Goal: Communication & Community: Share content

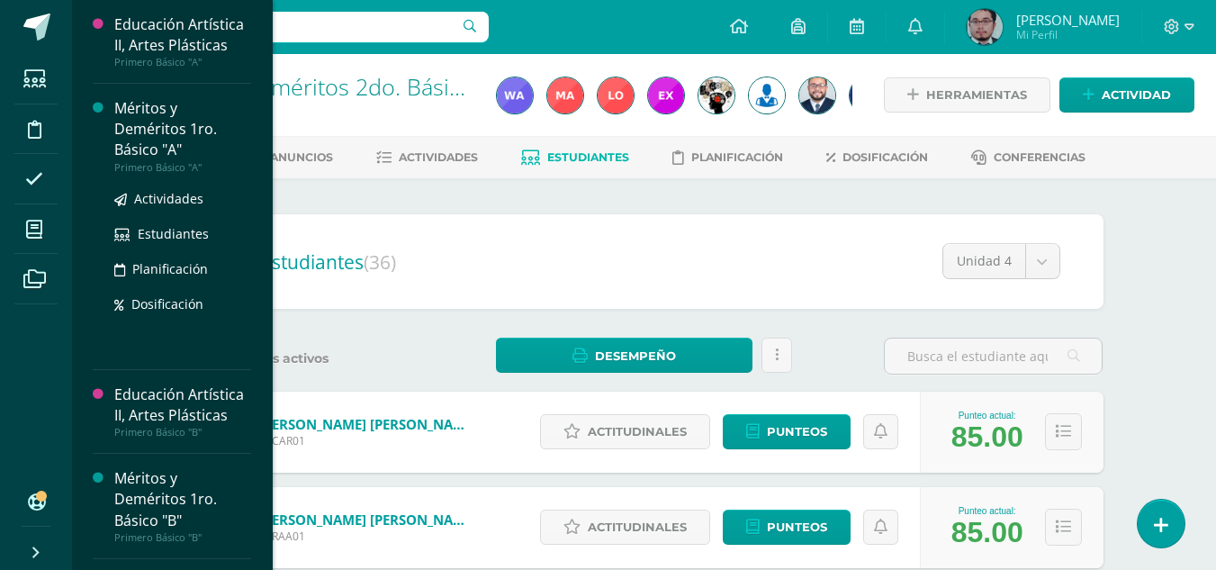
click at [131, 125] on div "Méritos y Deméritos 1ro. Básico "A"" at bounding box center [182, 129] width 137 height 62
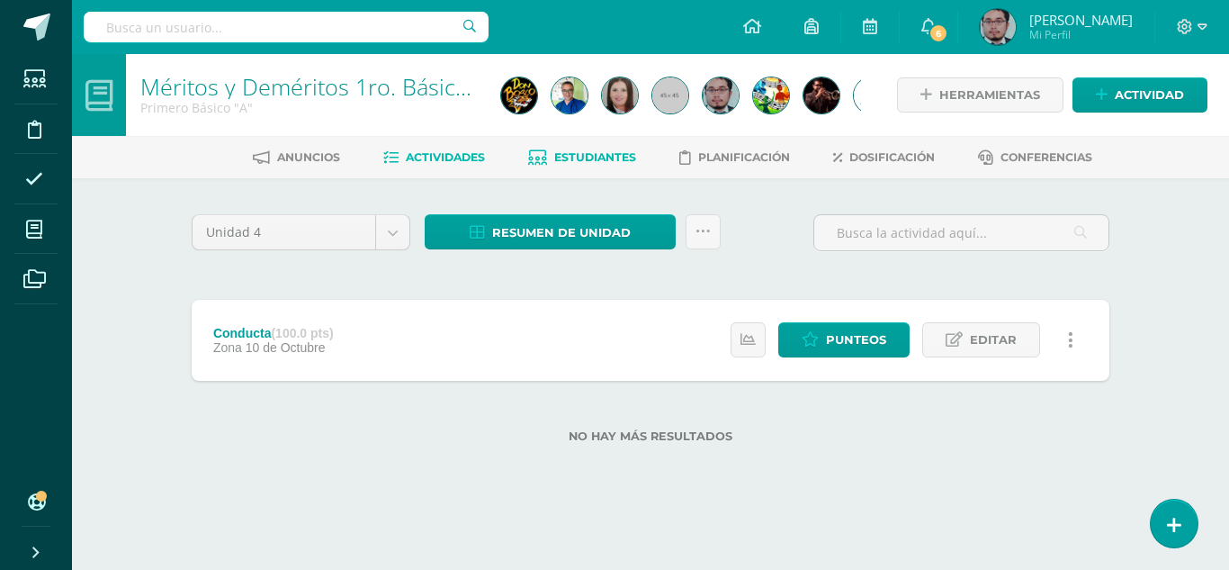
click at [591, 156] on span "Estudiantes" at bounding box center [595, 156] width 82 height 13
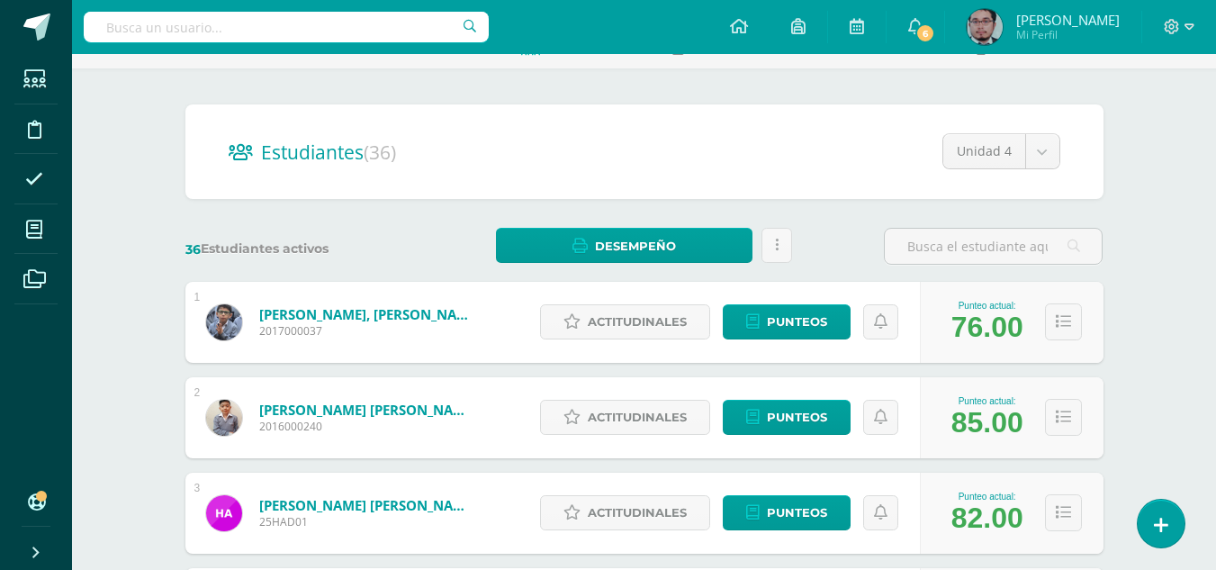
scroll to position [90, 0]
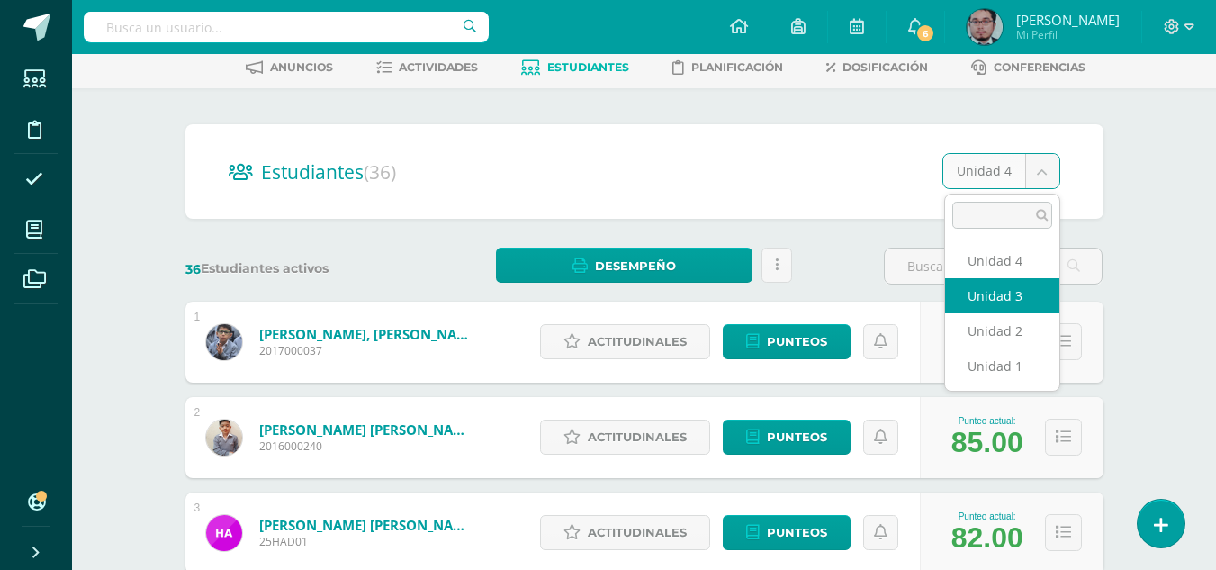
select select "/dashboard/teacher/section/3790/students/?unit=148429"
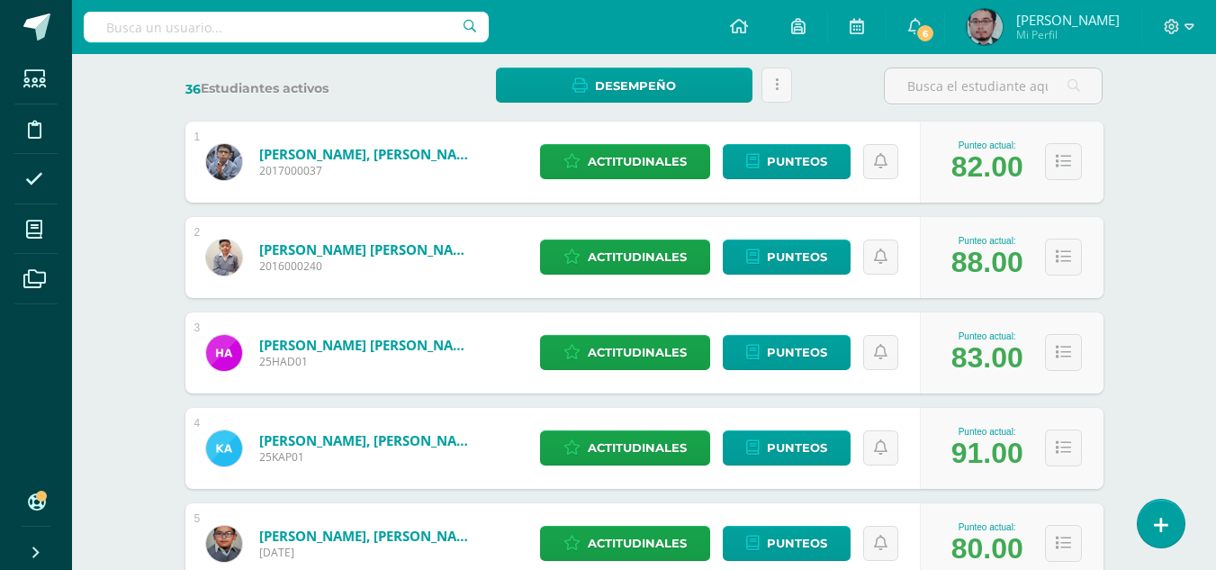
scroll to position [360, 0]
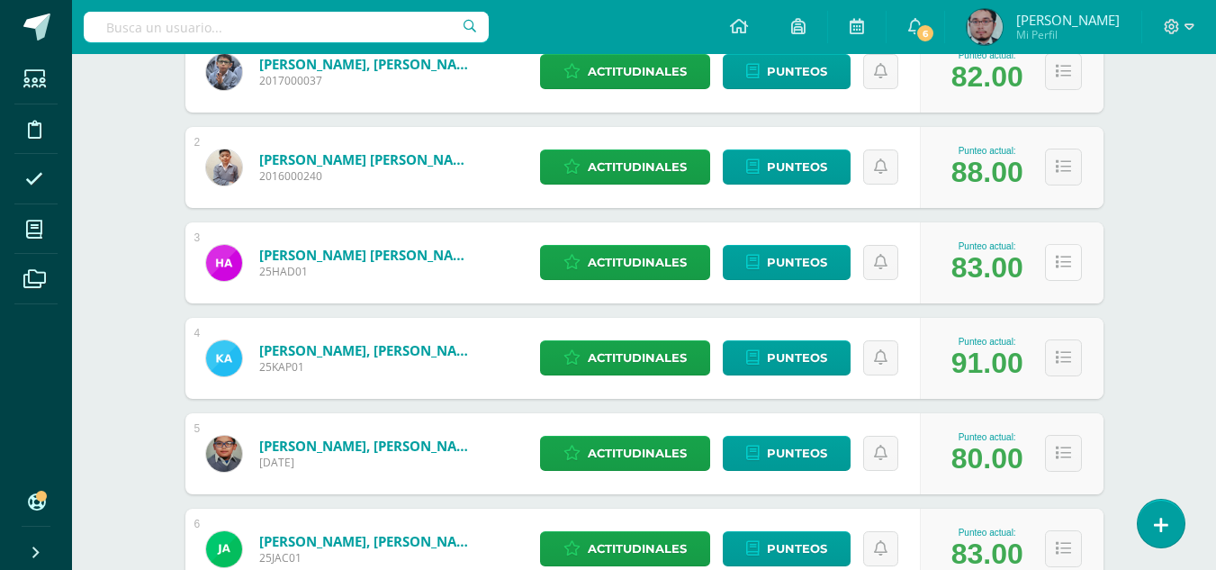
click at [1056, 258] on icon at bounding box center [1063, 262] width 15 height 15
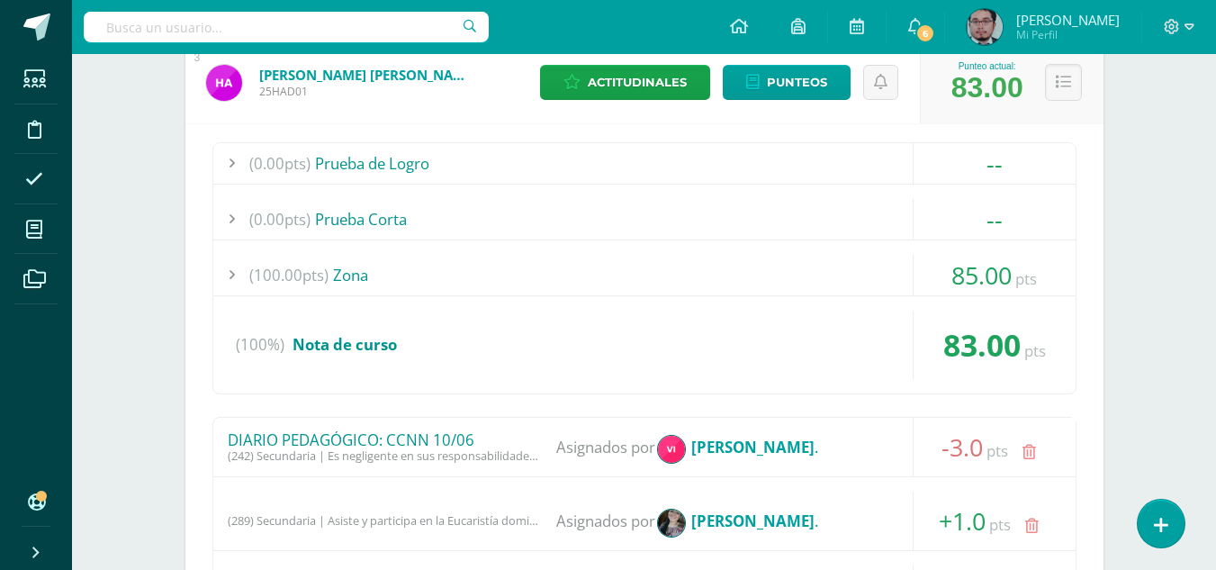
scroll to position [0, 0]
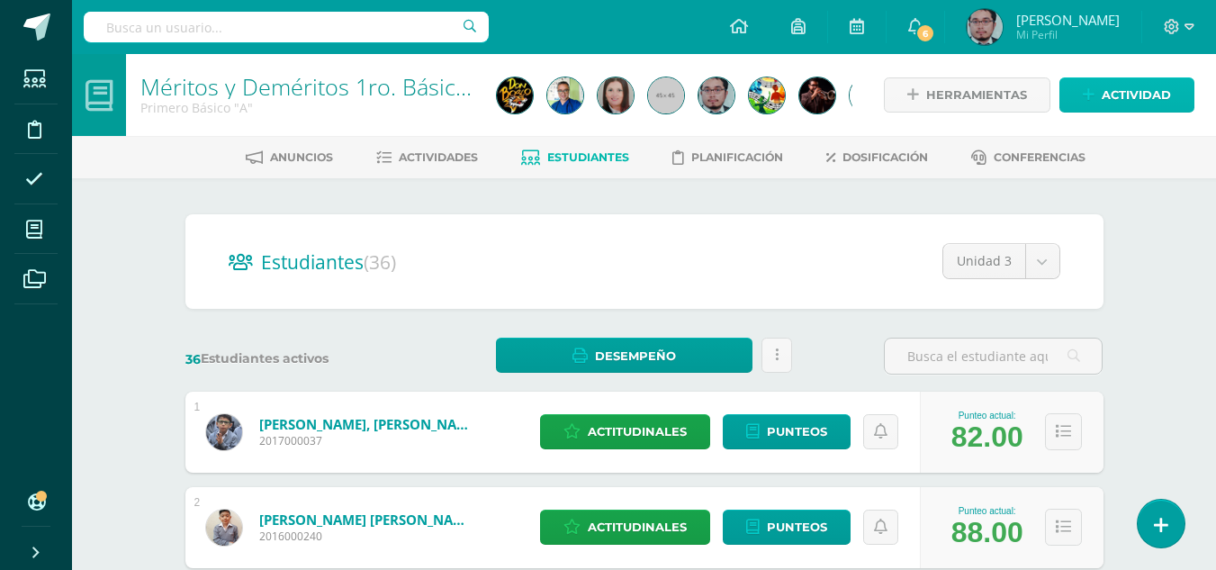
click at [1149, 84] on span "Actividad" at bounding box center [1135, 94] width 69 height 33
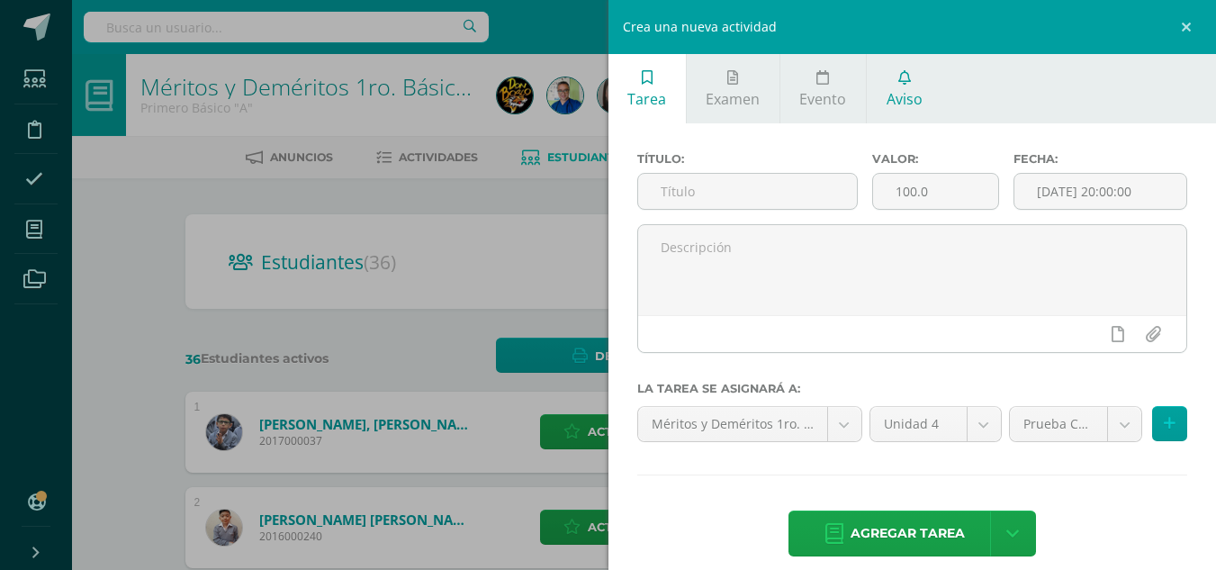
click at [904, 91] on span "Aviso" at bounding box center [904, 99] width 36 height 20
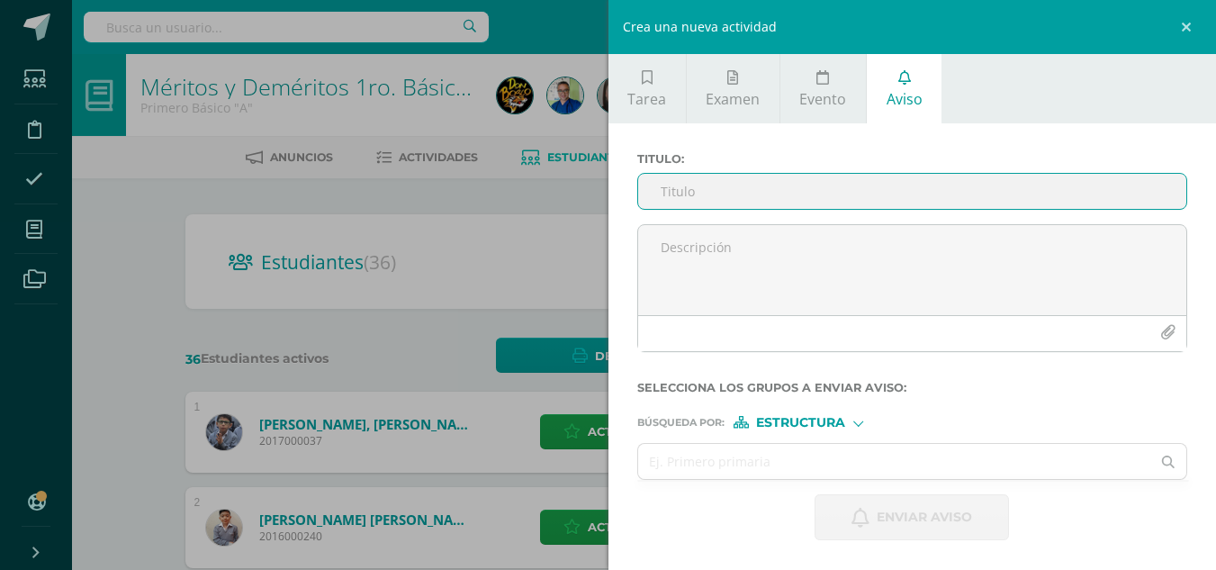
click at [819, 191] on input "Titulo :" at bounding box center [912, 191] width 549 height 35
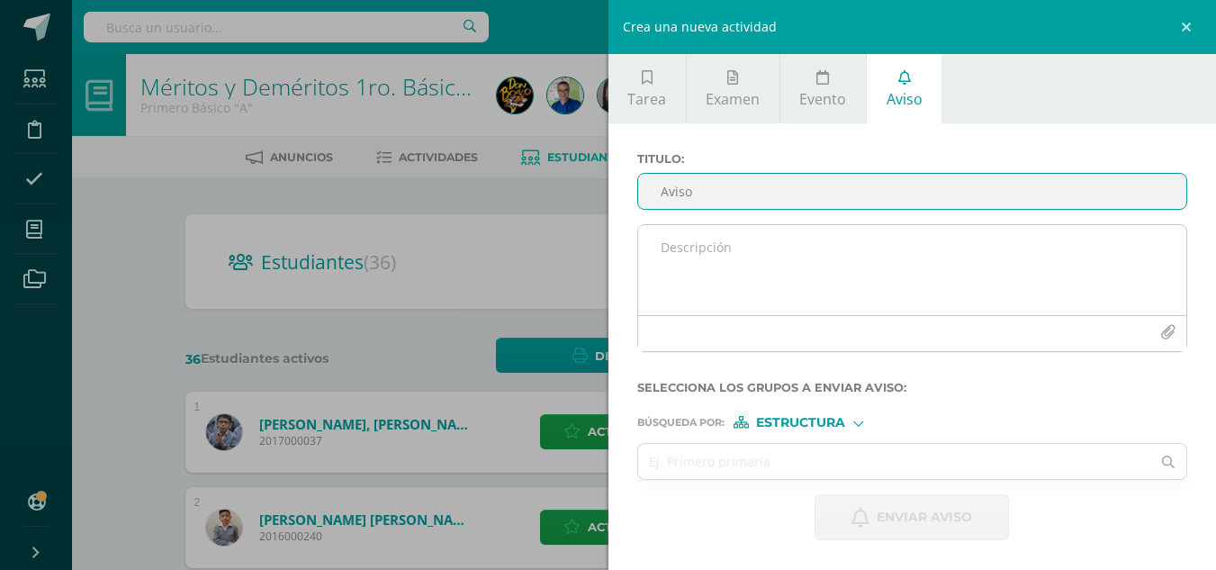
type input "Aviso"
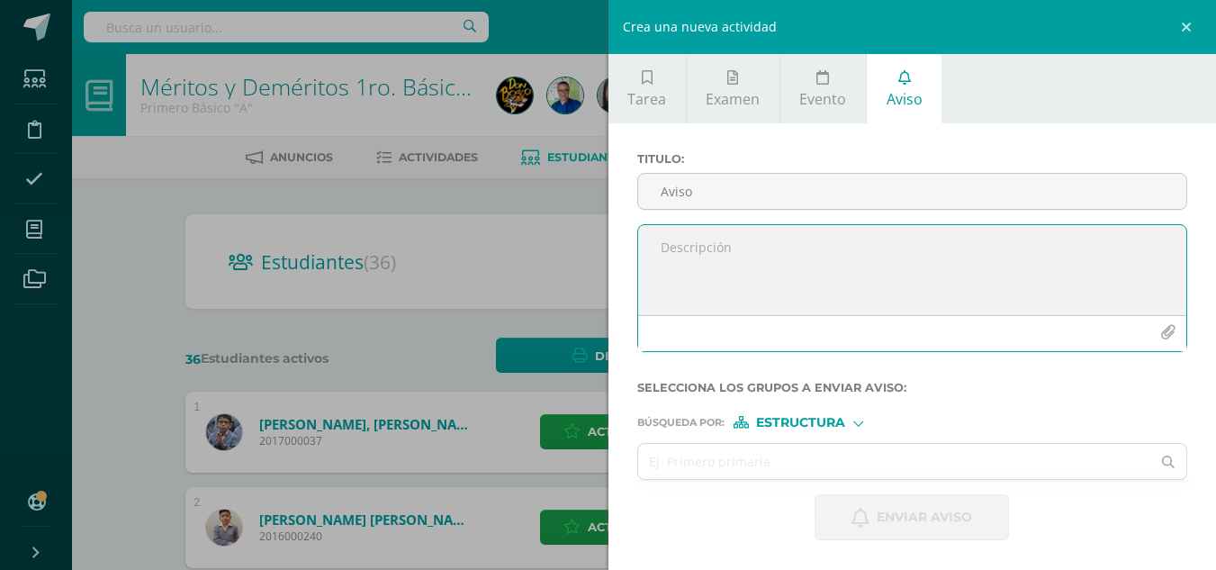
click at [802, 282] on textarea at bounding box center [912, 270] width 549 height 90
click at [559, 242] on div "Crea una nueva actividad Tarea Examen Evento Aviso Título: Valor: 100.0 Fecha: …" at bounding box center [608, 285] width 1216 height 570
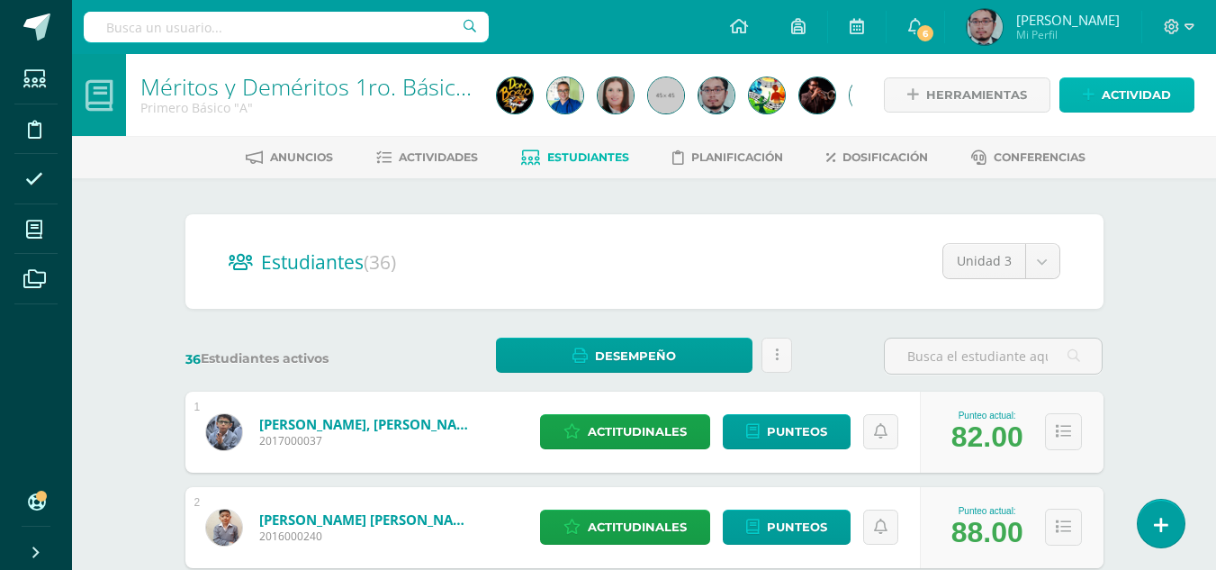
click at [1143, 94] on span "Actividad" at bounding box center [1135, 94] width 69 height 33
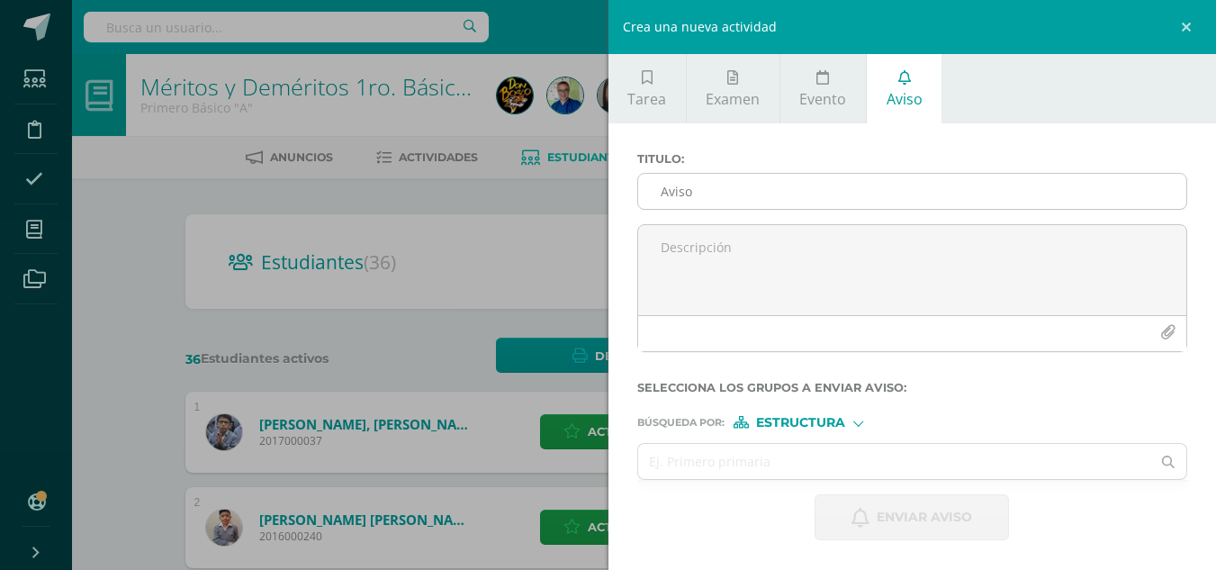
click at [751, 189] on input "Aviso" at bounding box center [912, 191] width 549 height 35
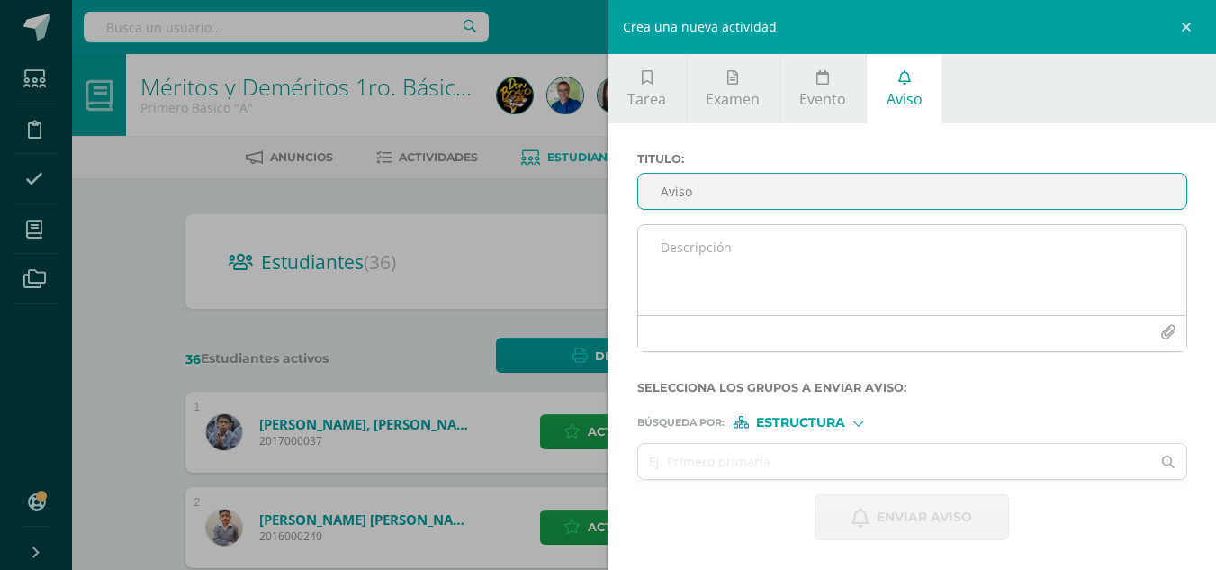
click at [737, 258] on textarea at bounding box center [912, 270] width 549 height 90
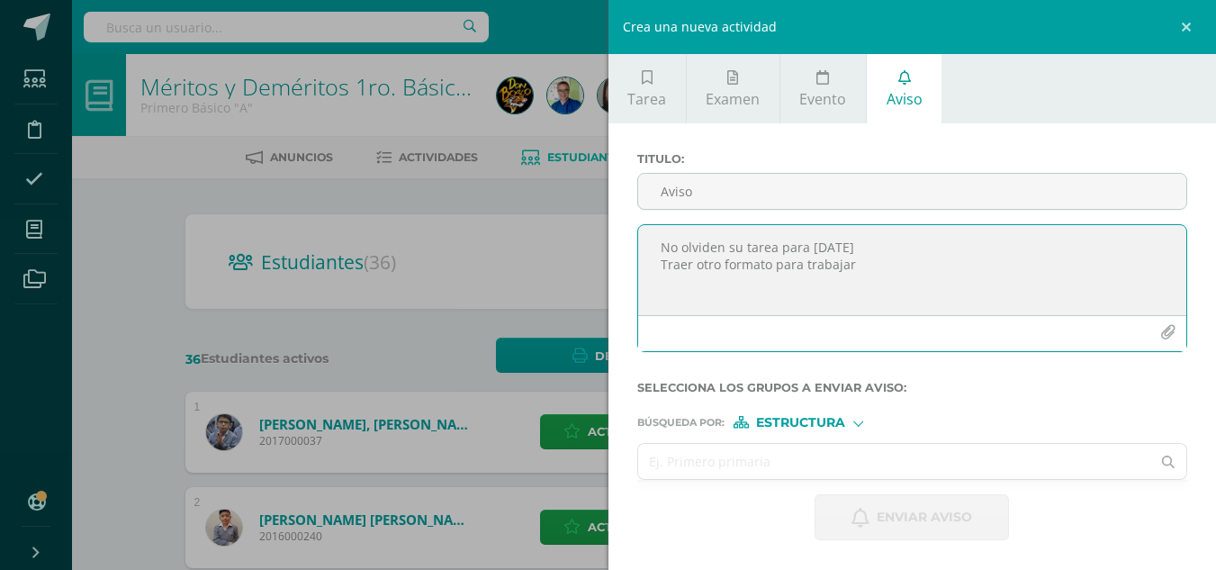
type textarea "No olviden su tarea para [DATE] Traer otro formato para trabajar"
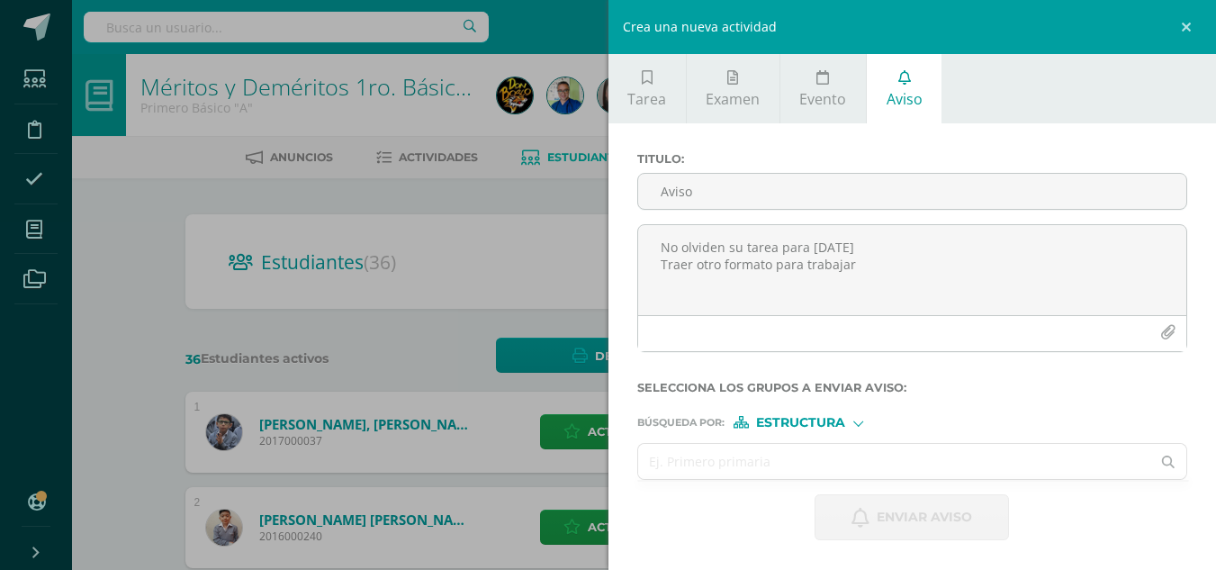
click at [723, 457] on input "text" at bounding box center [894, 461] width 513 height 35
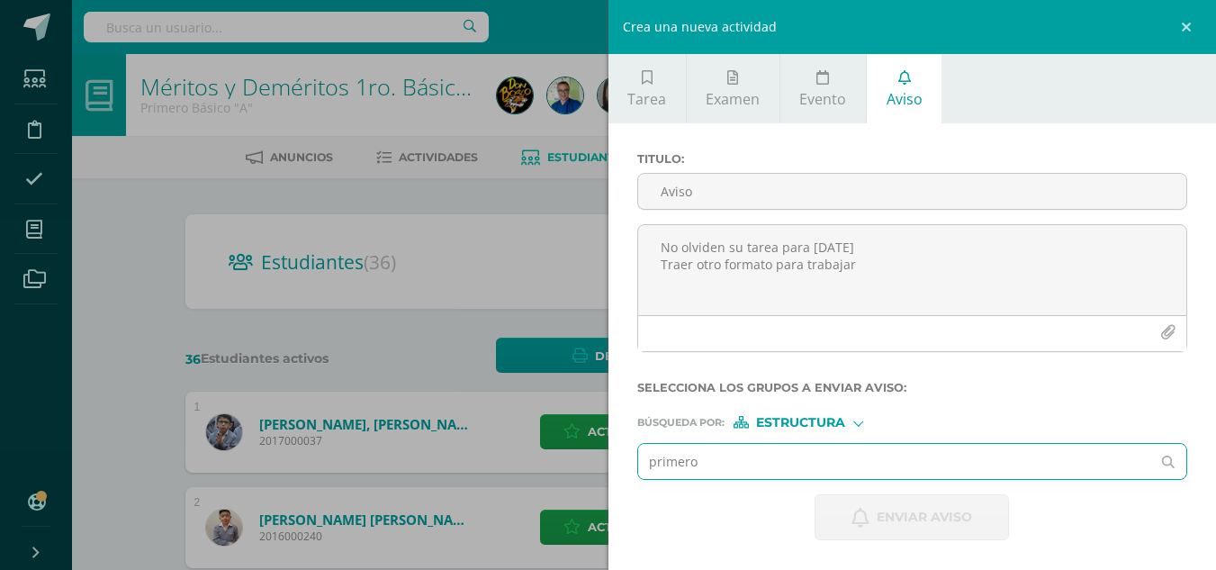
type input "primero e"
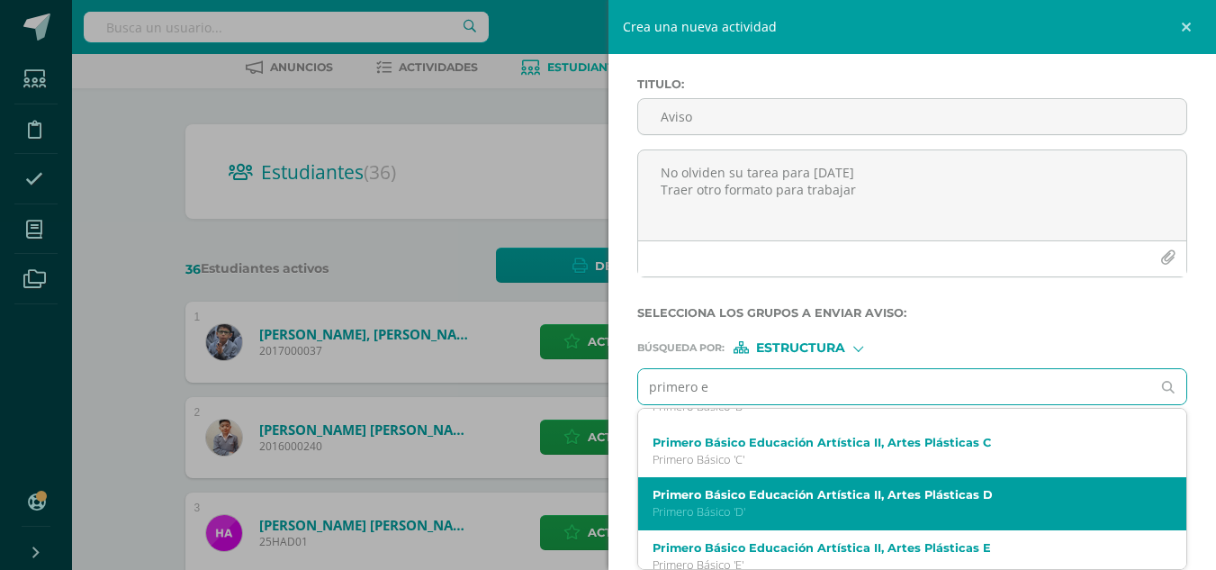
scroll to position [180, 0]
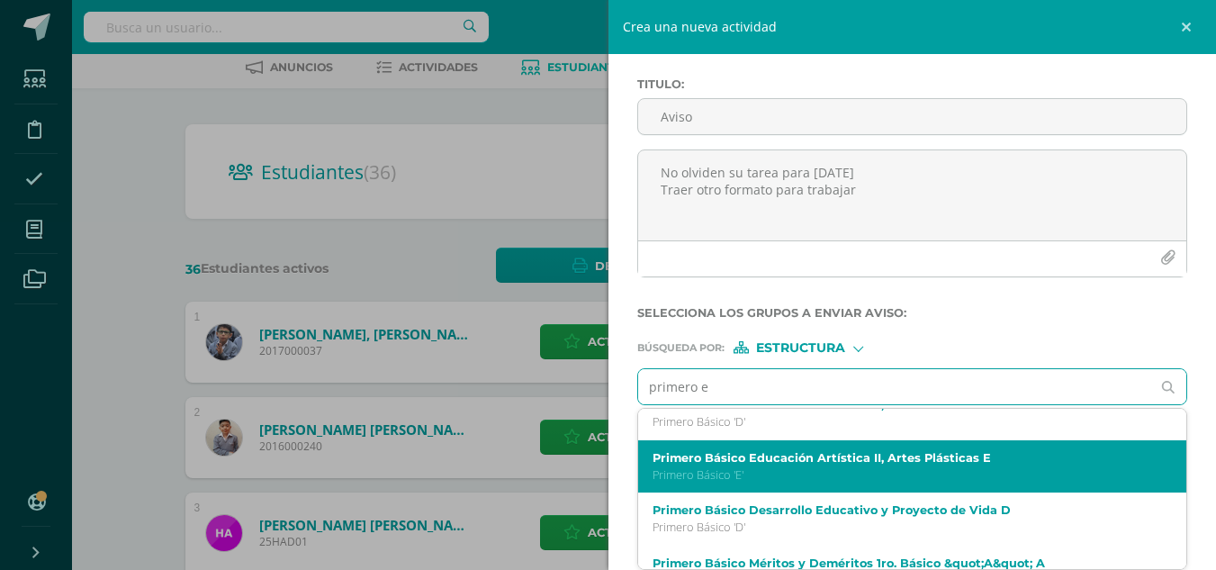
click at [812, 471] on p "Primero Básico 'E'" at bounding box center [900, 474] width 497 height 15
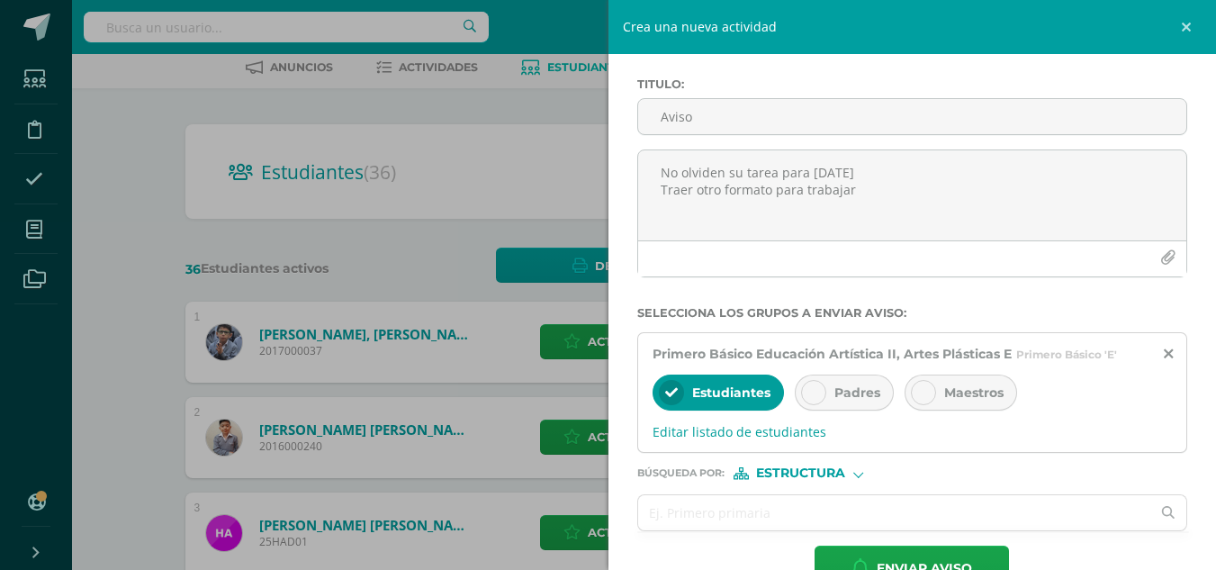
scroll to position [0, 0]
click at [897, 146] on div "Titulo : Aviso" at bounding box center [912, 113] width 565 height 72
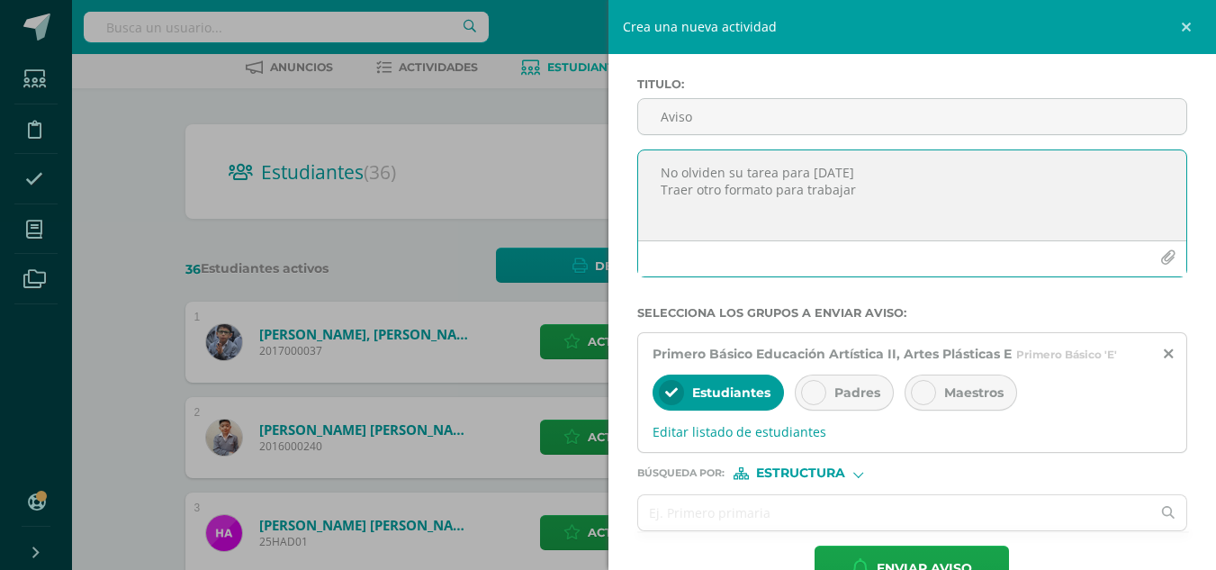
click at [894, 183] on textarea "No olviden su tarea para [DATE] Traer otro formato para trabajar" at bounding box center [912, 195] width 549 height 90
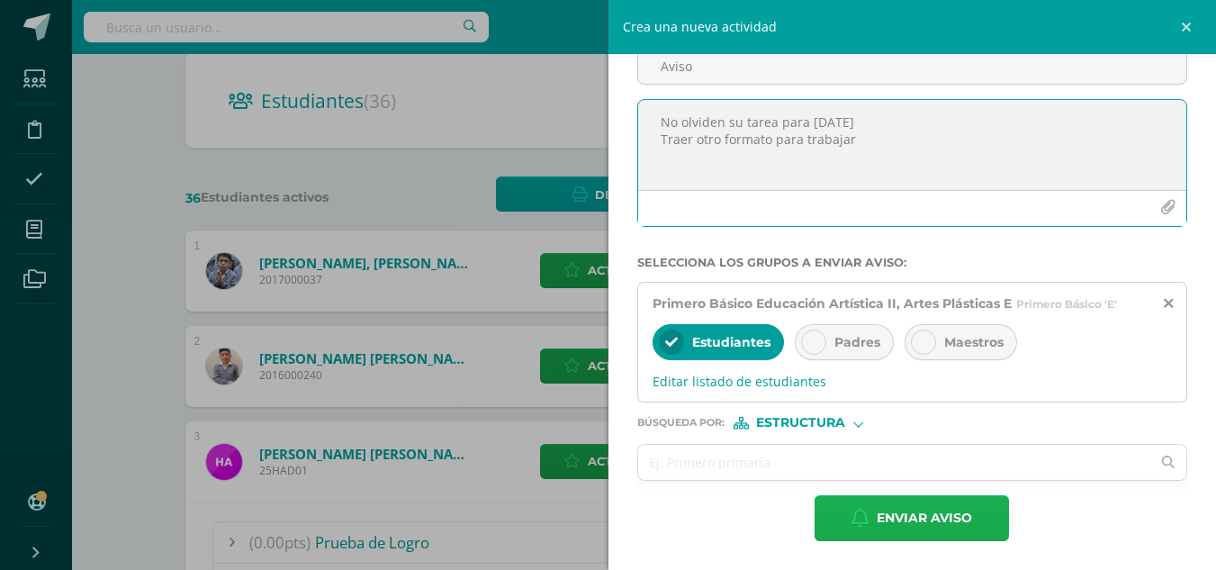
scroll to position [270, 0]
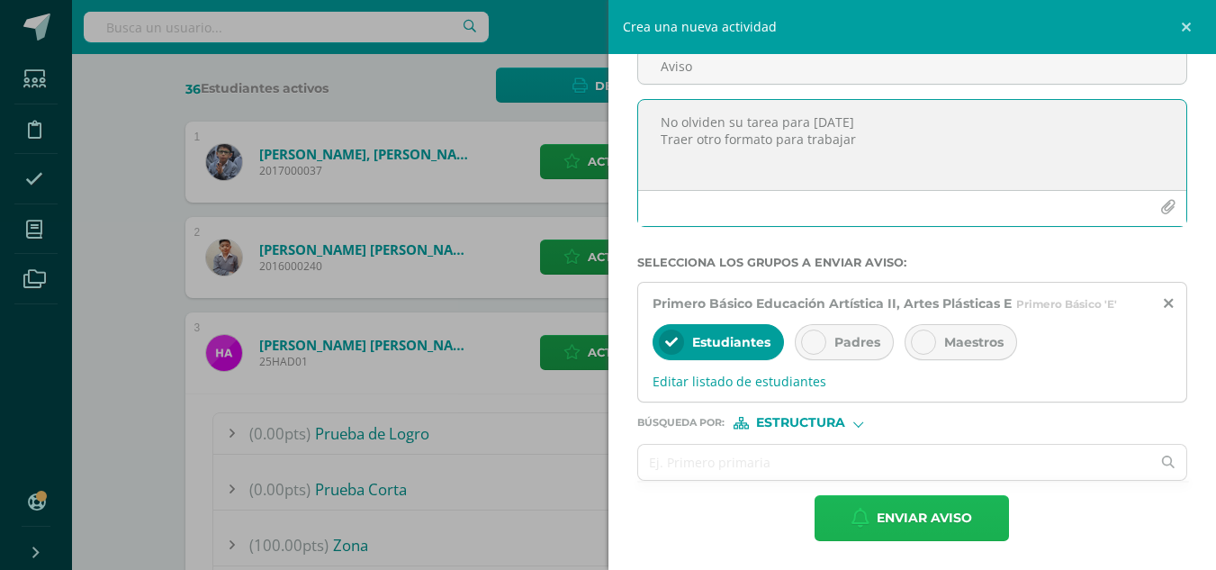
click at [912, 510] on span "Enviar aviso" at bounding box center [923, 518] width 95 height 44
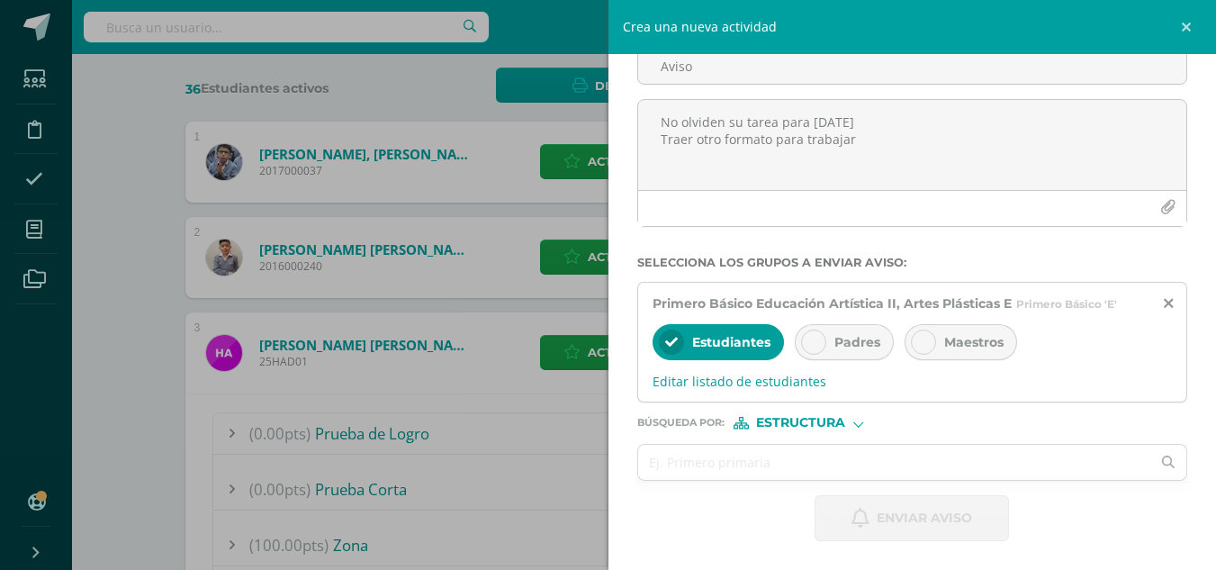
scroll to position [0, 0]
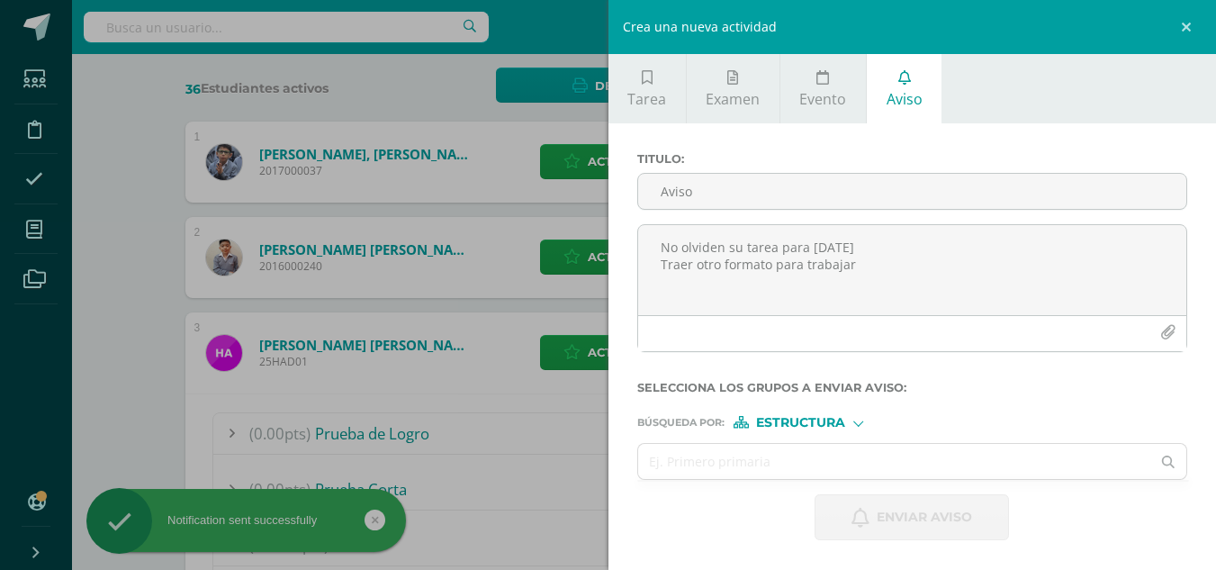
click at [497, 154] on div "Crea una nueva actividad Tarea Examen Evento Aviso Título: Valor: 100.0 Fecha: …" at bounding box center [608, 285] width 1216 height 570
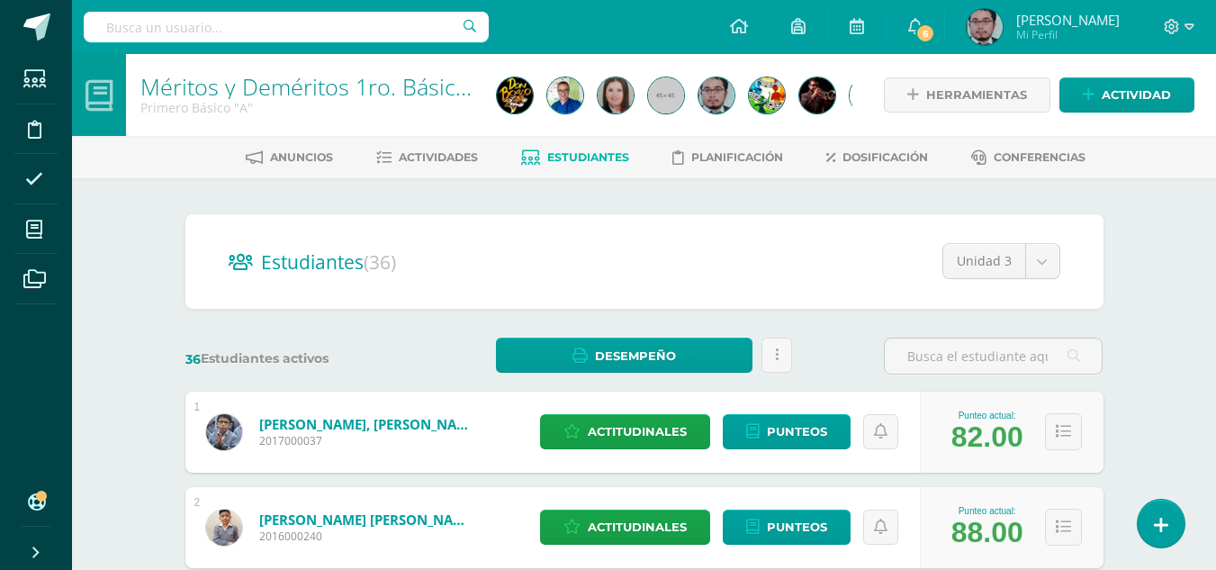
click at [918, 26] on icon at bounding box center [915, 26] width 14 height 16
click at [485, 241] on div "Estudiantes (36) Unidad 3 Unidad 4 Unidad 3 Unidad 2 Unidad 1" at bounding box center [644, 261] width 918 height 94
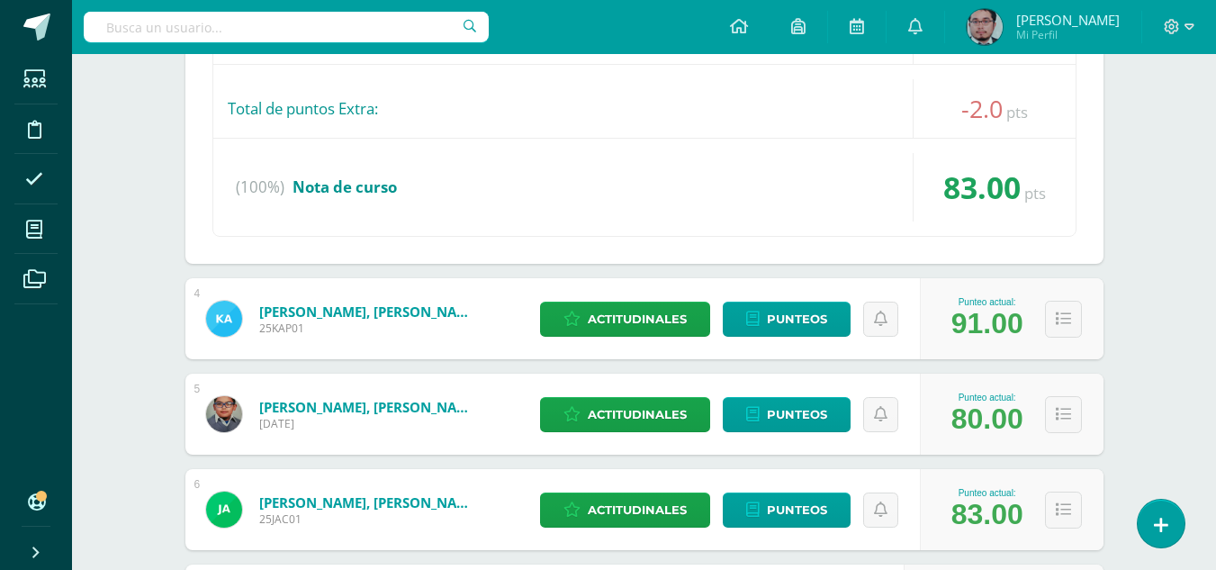
scroll to position [1260, 0]
